Goal: Information Seeking & Learning: Learn about a topic

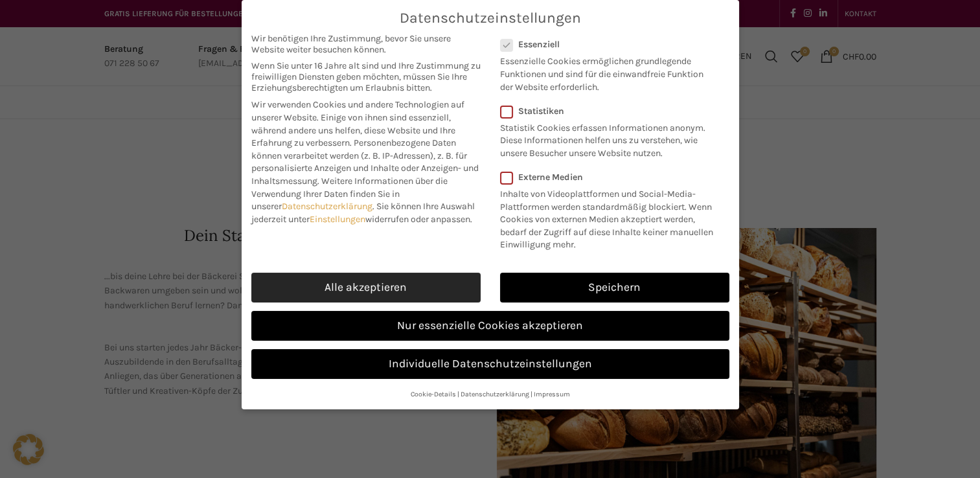
click at [371, 286] on link "Alle akzeptieren" at bounding box center [365, 288] width 229 height 30
checkbox input "true"
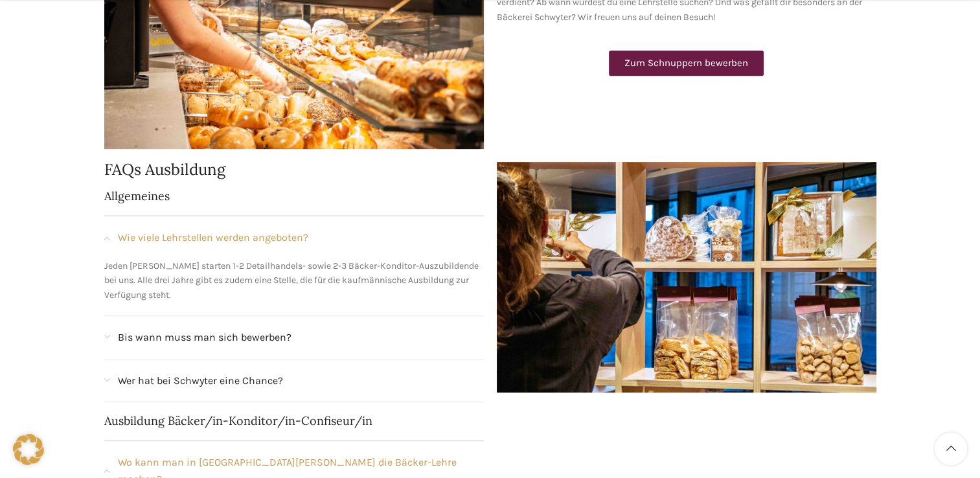
scroll to position [605, 0]
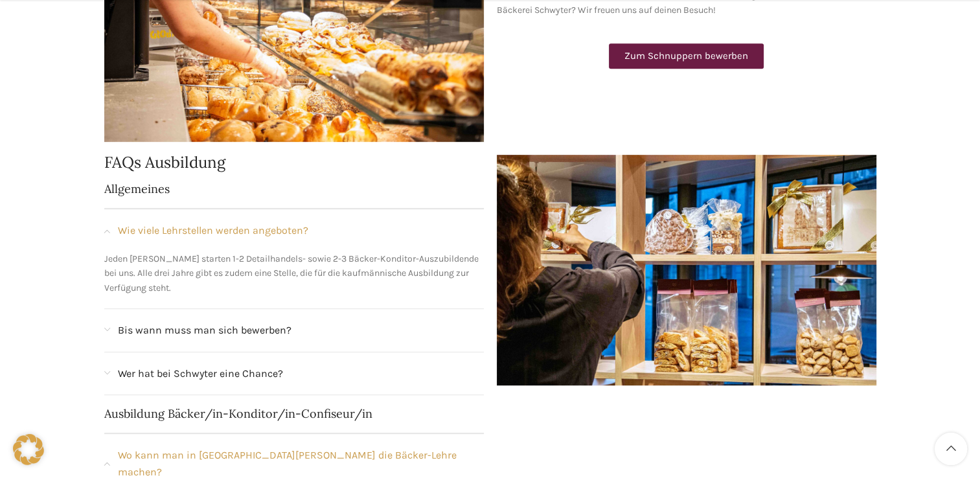
click at [248, 231] on span "Wie viele Lehrstellen werden angeboten?" at bounding box center [213, 230] width 190 height 17
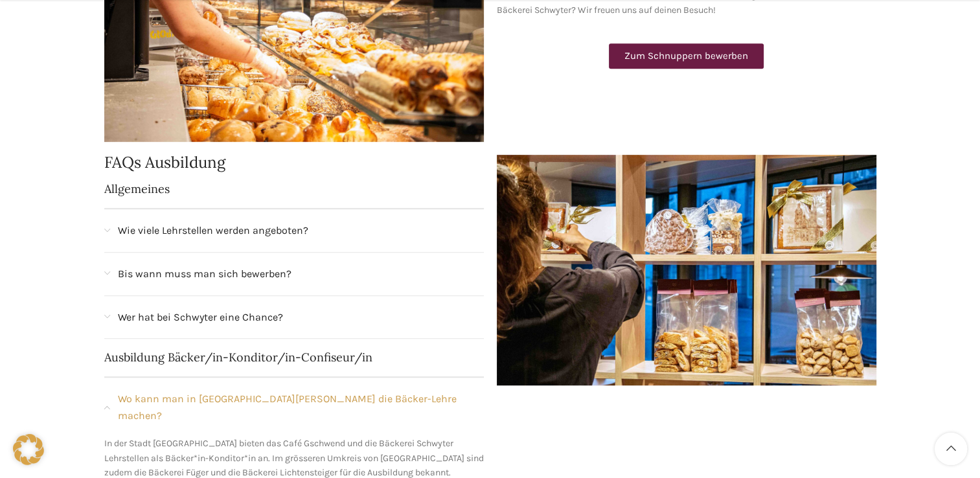
click at [248, 231] on span "Wie viele Lehrstellen werden angeboten?" at bounding box center [213, 230] width 190 height 17
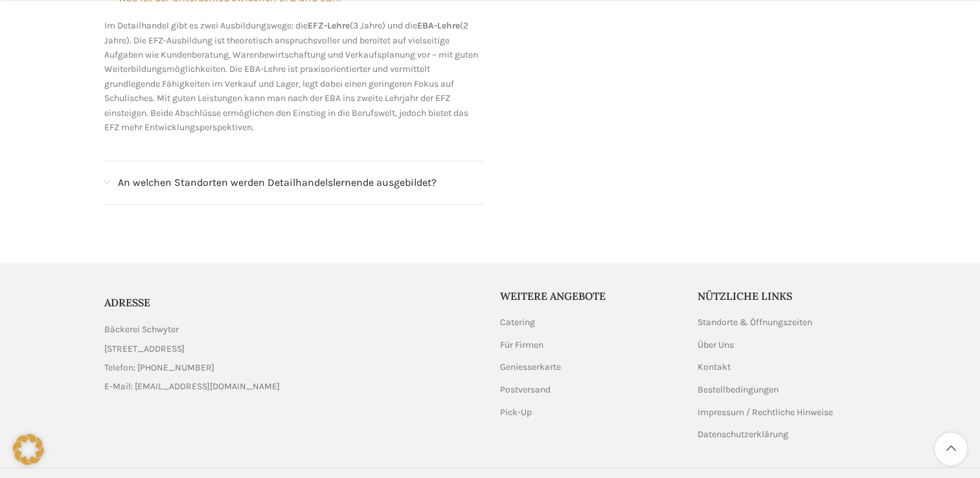
scroll to position [1402, 0]
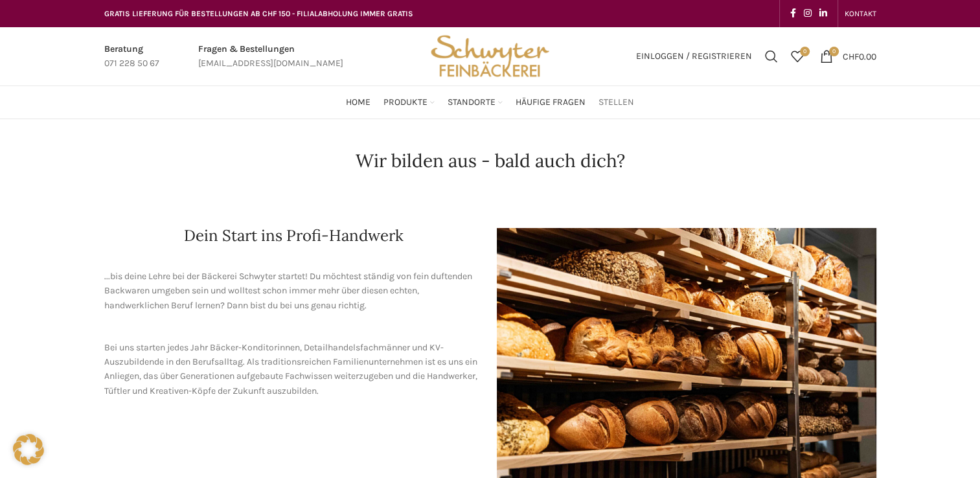
click at [608, 102] on span "Stellen" at bounding box center [617, 103] width 36 height 12
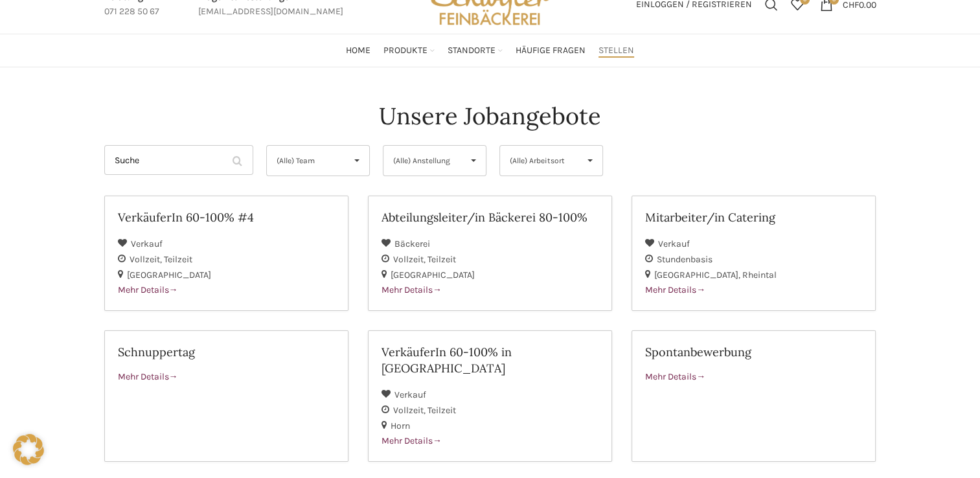
scroll to position [34, 0]
